Goal: Check status: Check status

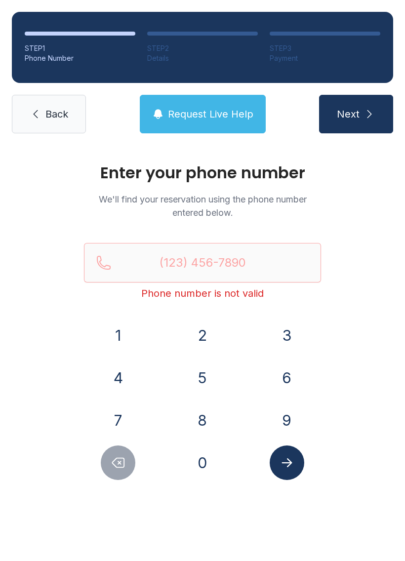
click at [288, 388] on button "6" at bounding box center [287, 378] width 35 height 35
click at [135, 419] on button "7" at bounding box center [118, 420] width 35 height 35
click at [204, 415] on button "8" at bounding box center [202, 420] width 35 height 35
click at [283, 382] on button "6" at bounding box center [287, 378] width 35 height 35
click at [282, 382] on button "6" at bounding box center [287, 378] width 35 height 35
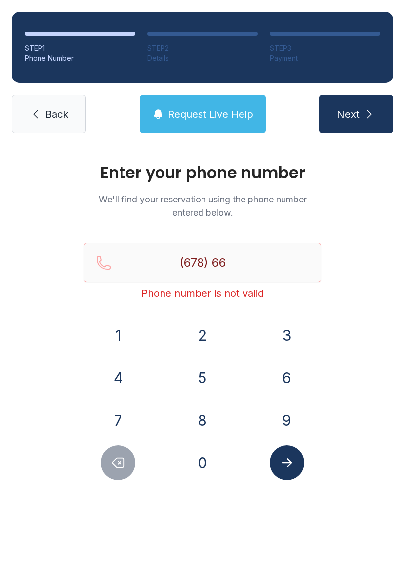
click at [190, 382] on button "5" at bounding box center [202, 378] width 35 height 35
click at [212, 419] on button "8" at bounding box center [202, 420] width 35 height 35
click at [133, 334] on button "1" at bounding box center [118, 335] width 35 height 35
click at [214, 372] on button "5" at bounding box center [202, 378] width 35 height 35
click at [133, 409] on div "7" at bounding box center [118, 420] width 69 height 35
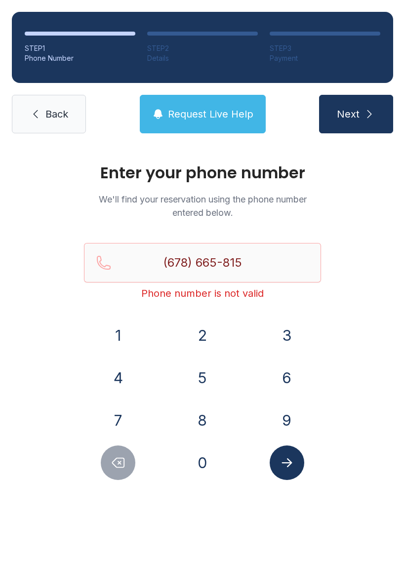
click at [121, 424] on button "7" at bounding box center [118, 420] width 35 height 35
type input "[PHONE_NUMBER]"
click at [284, 467] on icon "Submit lookup form" at bounding box center [287, 463] width 15 height 15
